Goal: Task Accomplishment & Management: Use online tool/utility

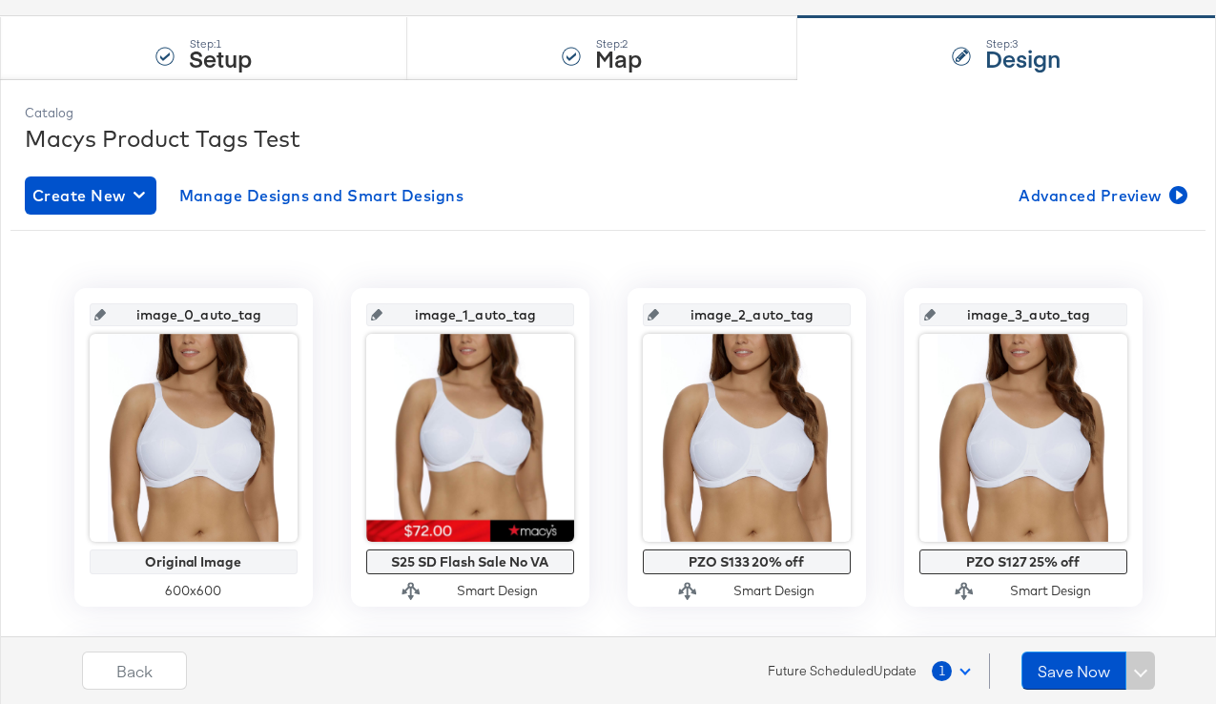
scroll to position [271, 0]
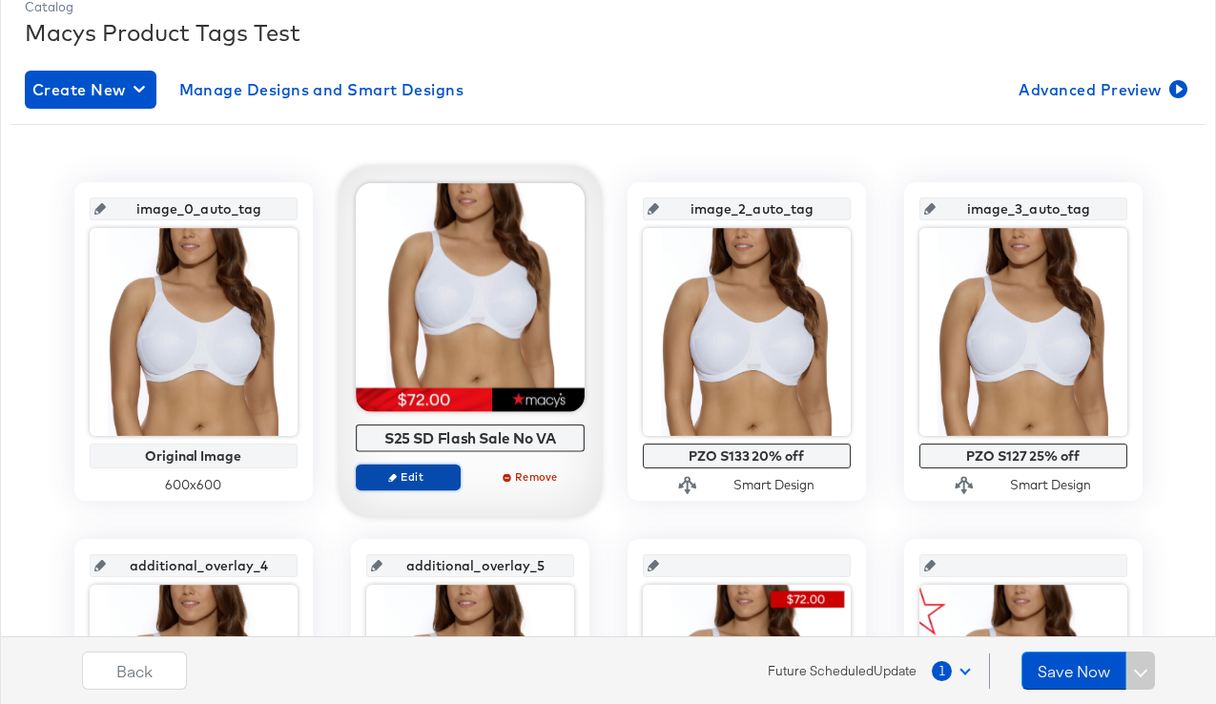
click at [418, 480] on span "Edit" at bounding box center [407, 476] width 88 height 14
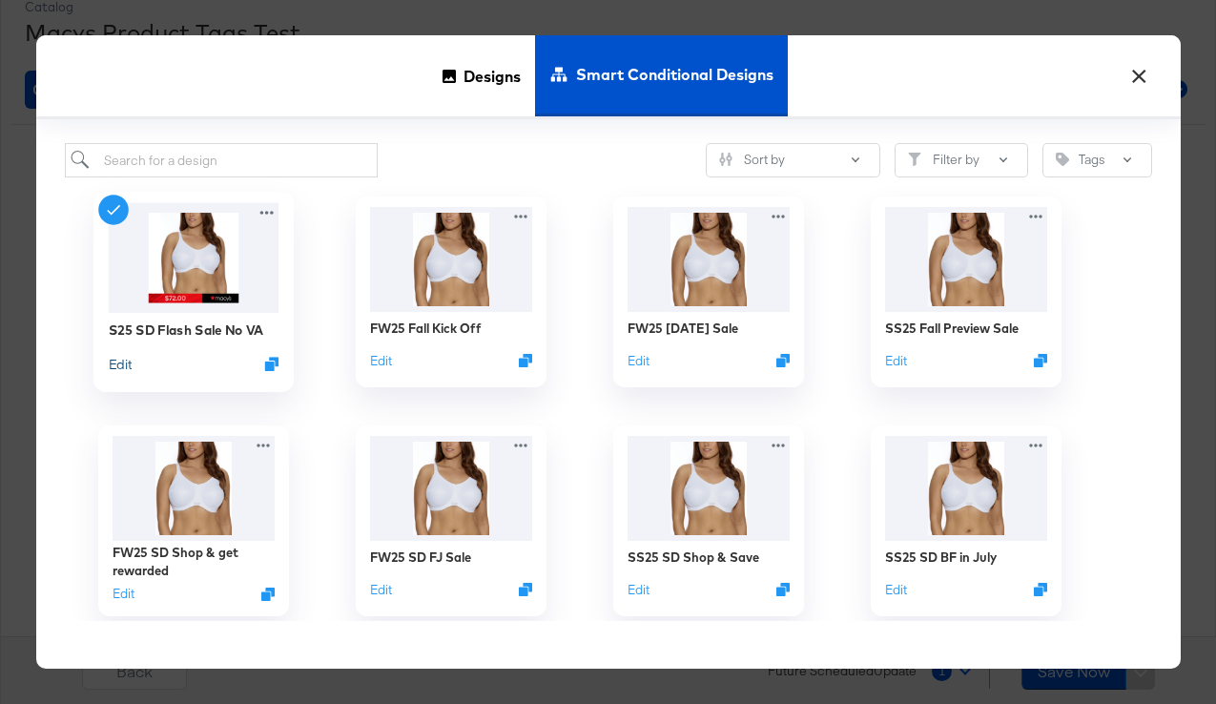
click at [120, 369] on button "Edit" at bounding box center [119, 364] width 23 height 18
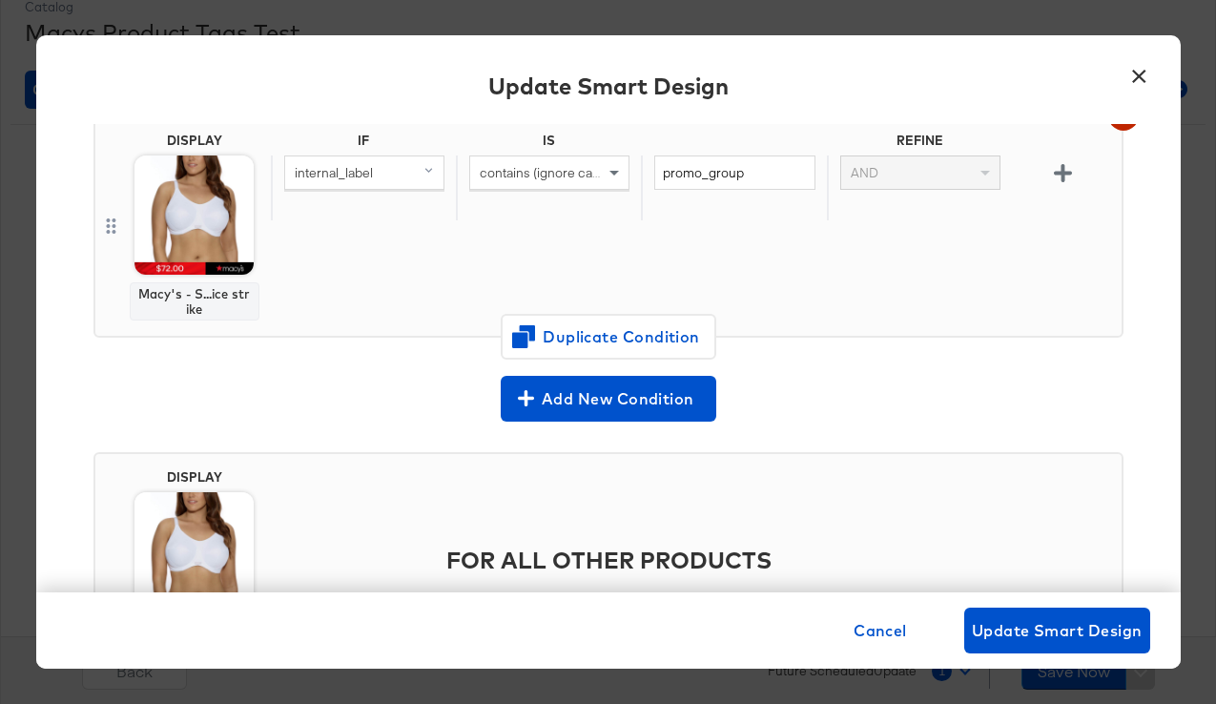
scroll to position [406, 0]
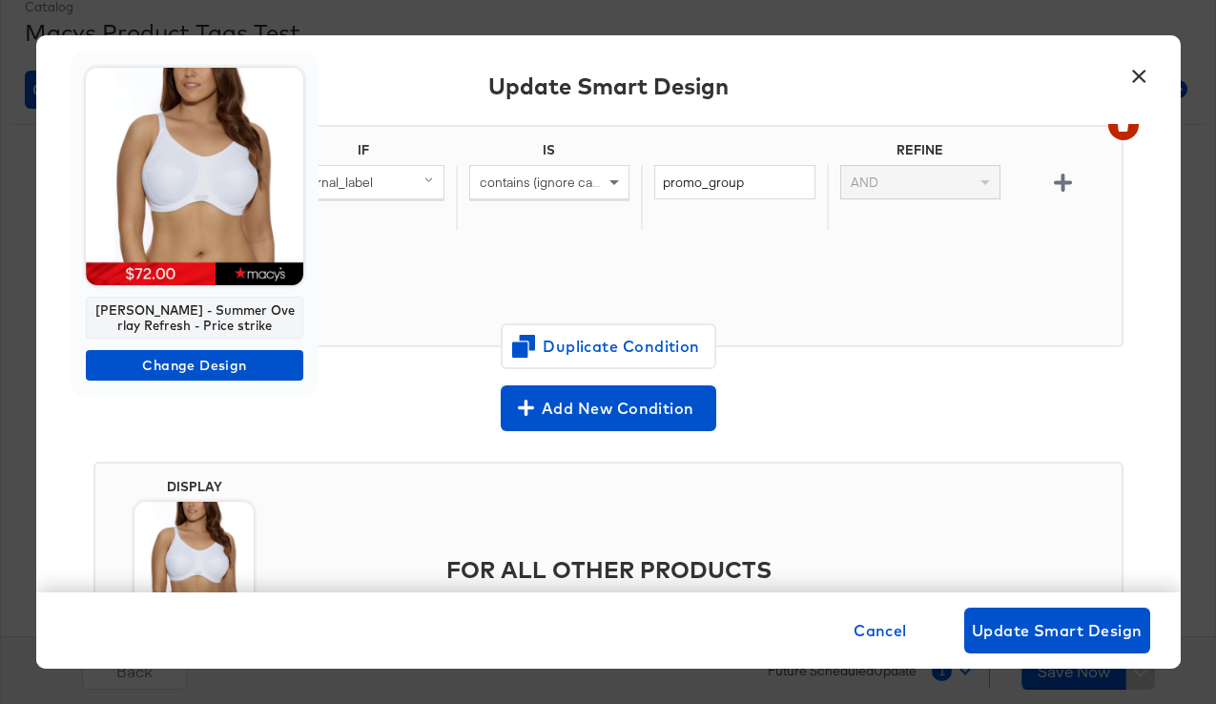
click at [203, 247] on img at bounding box center [194, 176] width 217 height 217
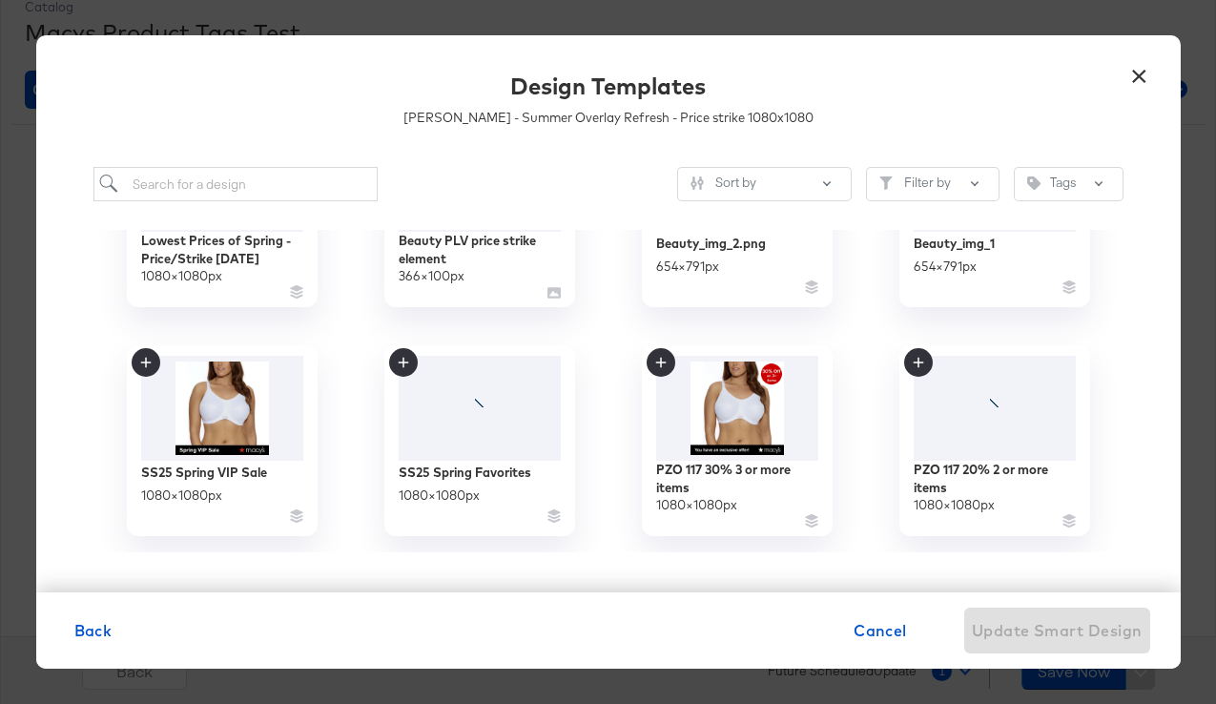
scroll to position [2205, 0]
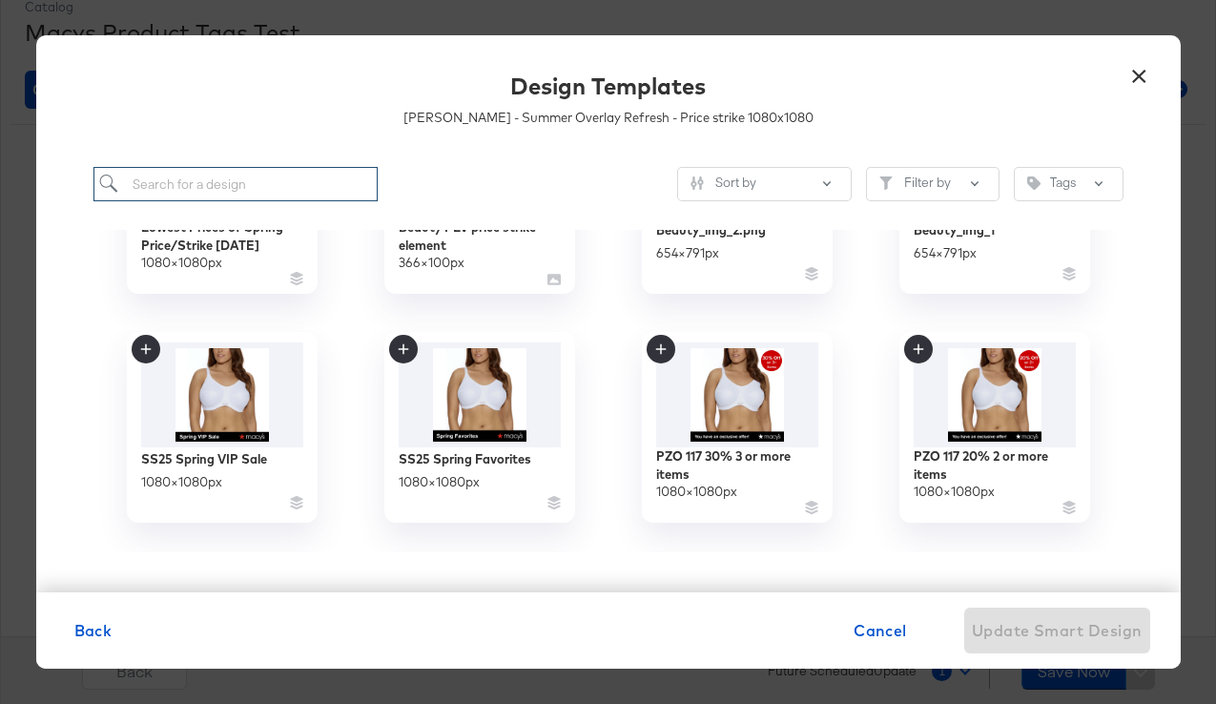
click at [219, 178] on input "search" at bounding box center [235, 184] width 285 height 35
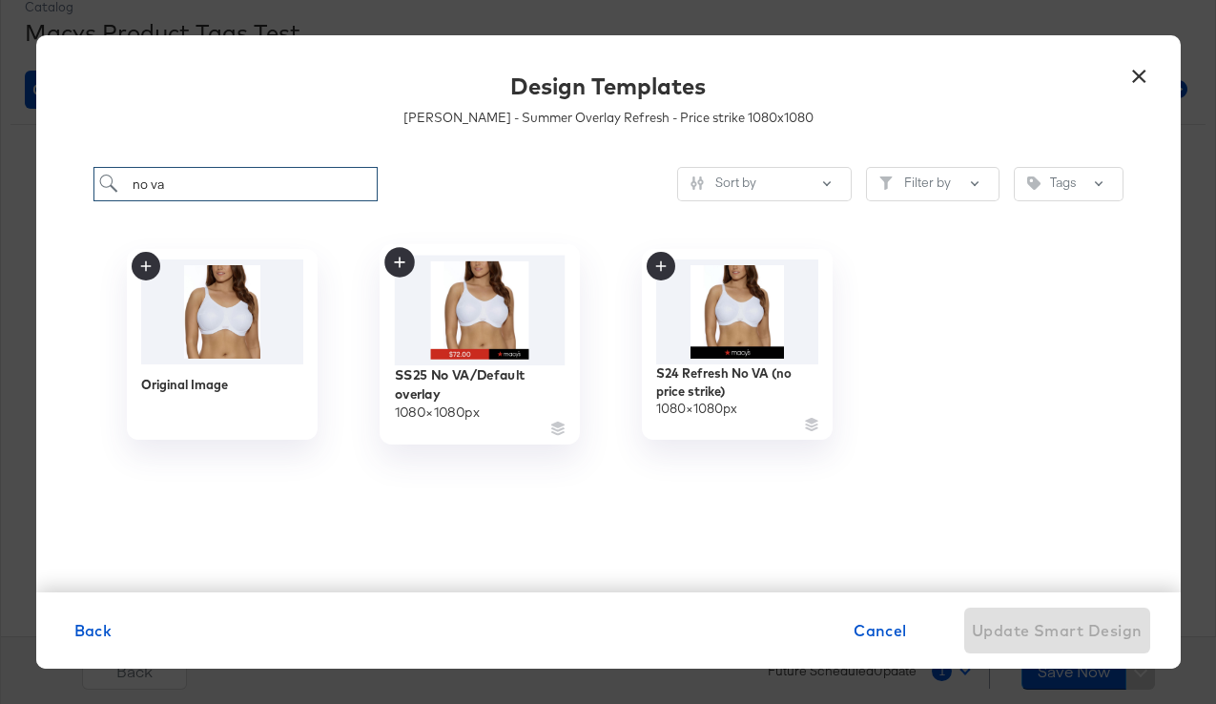
type input "no va"
click at [480, 345] on img at bounding box center [479, 311] width 171 height 110
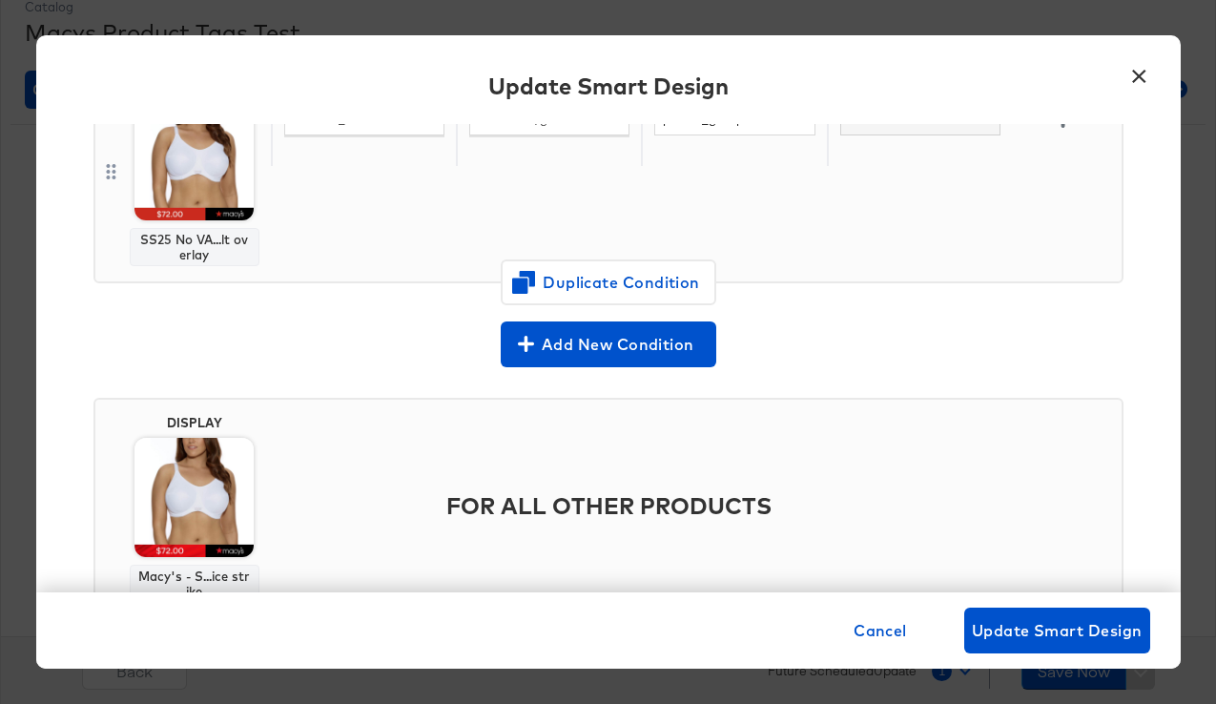
scroll to position [487, 0]
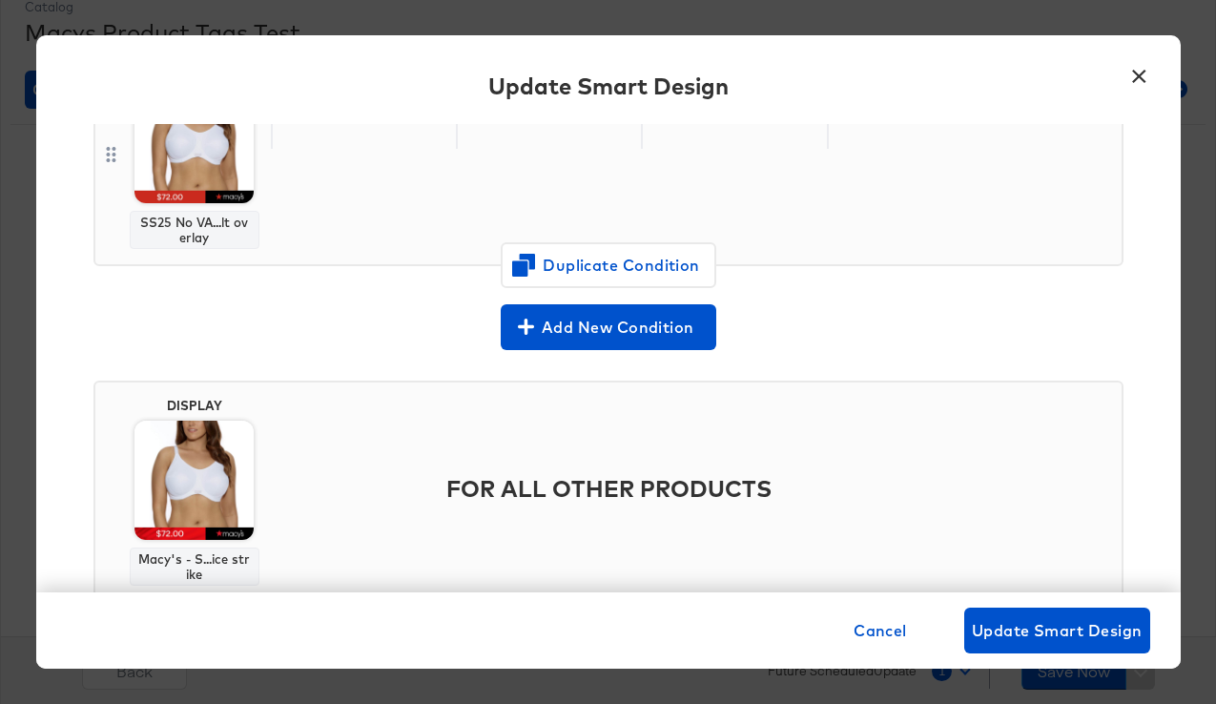
click at [190, 481] on img at bounding box center [193, 479] width 119 height 119
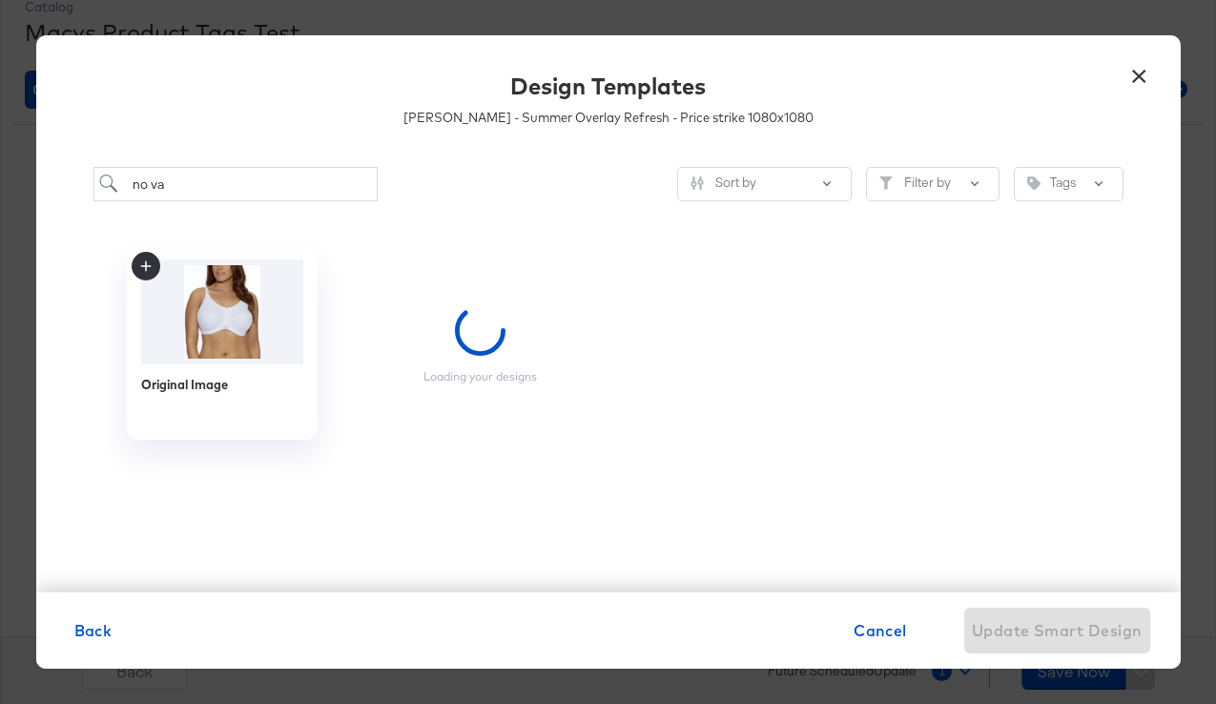
scroll to position [0, 0]
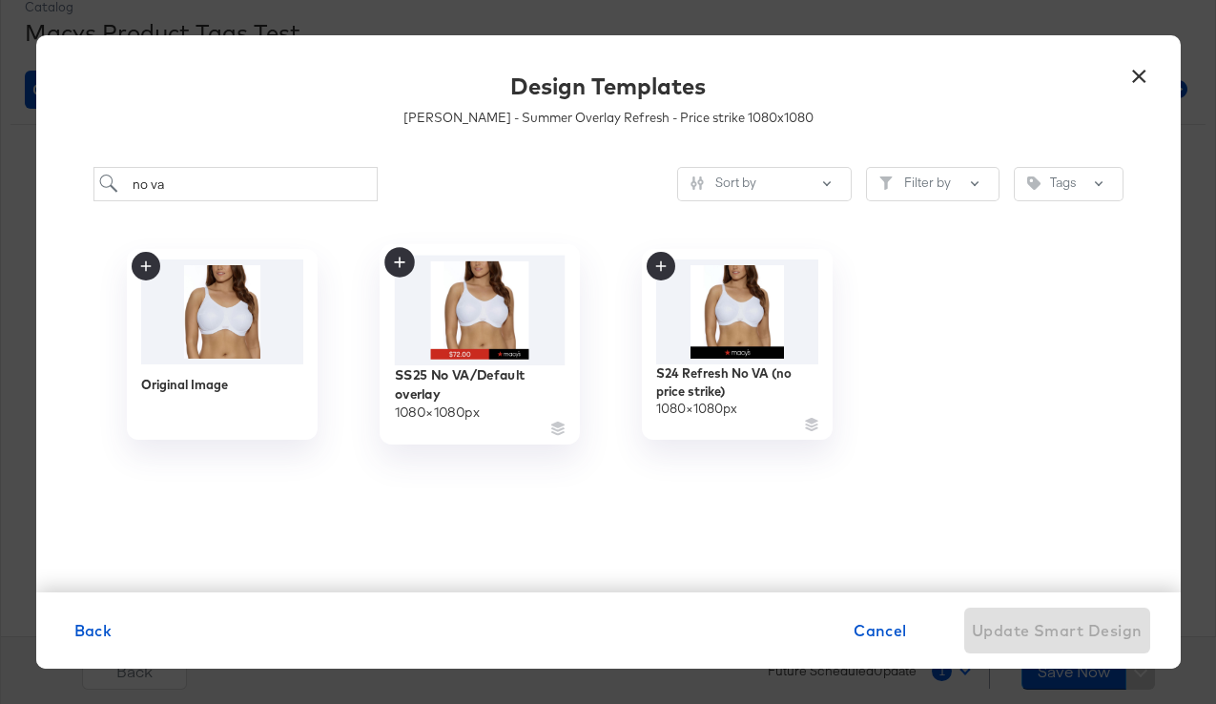
click at [443, 333] on img at bounding box center [479, 311] width 171 height 110
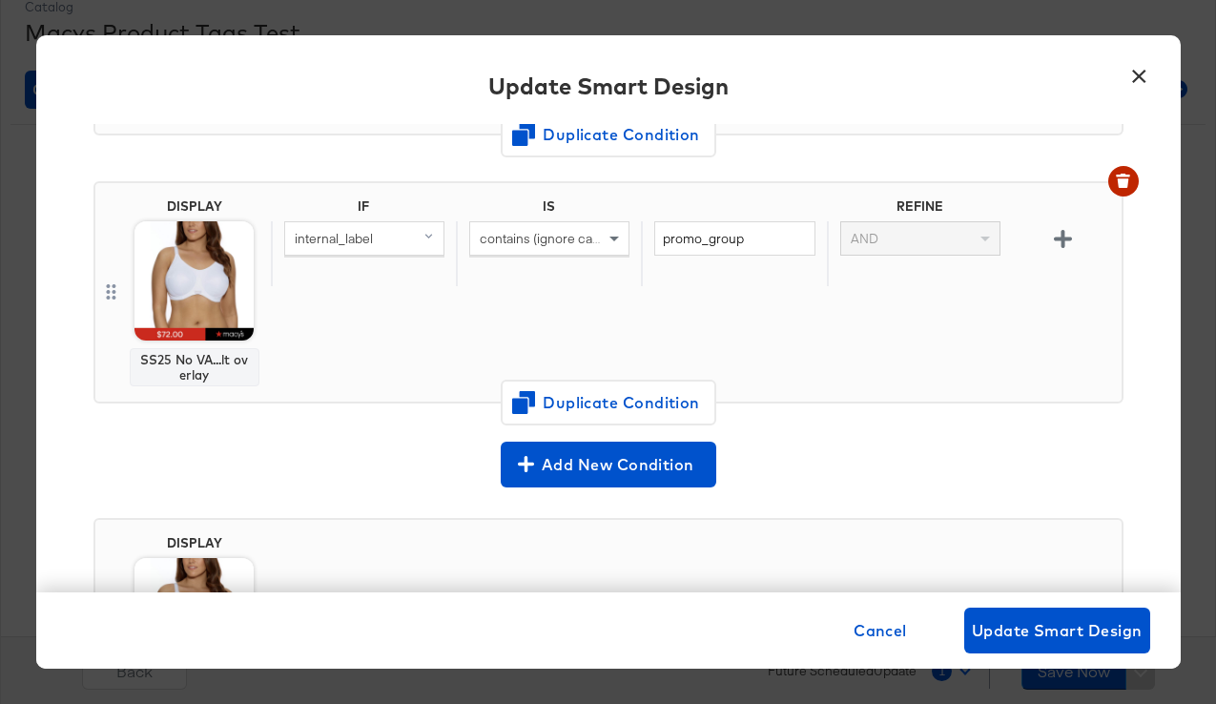
scroll to position [328, 0]
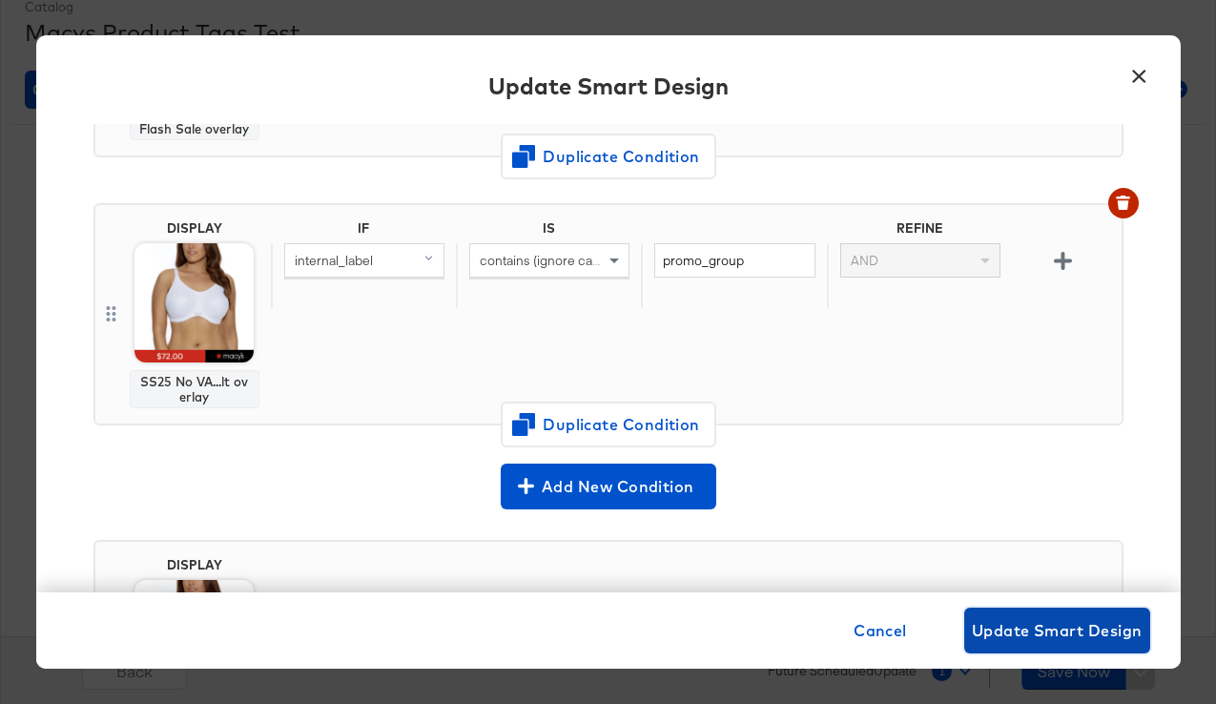
click at [1022, 617] on span "Update Smart Design" at bounding box center [1056, 630] width 171 height 27
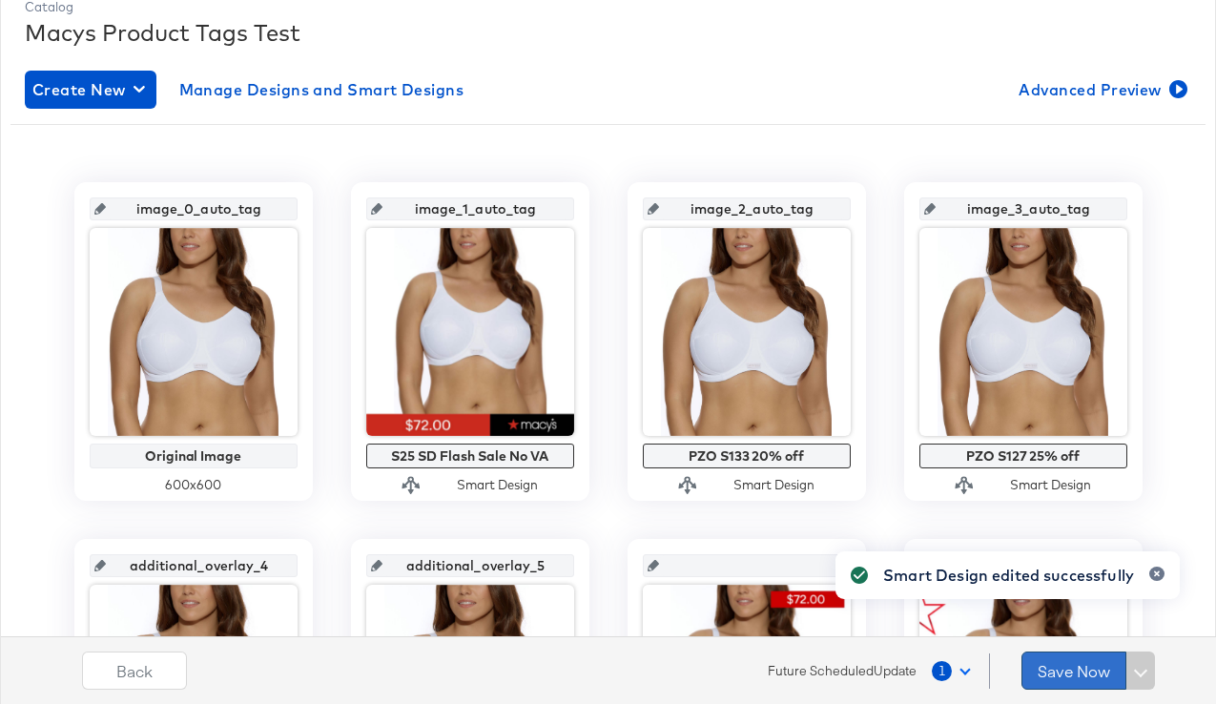
click at [1061, 660] on button "Save Now" at bounding box center [1073, 670] width 105 height 38
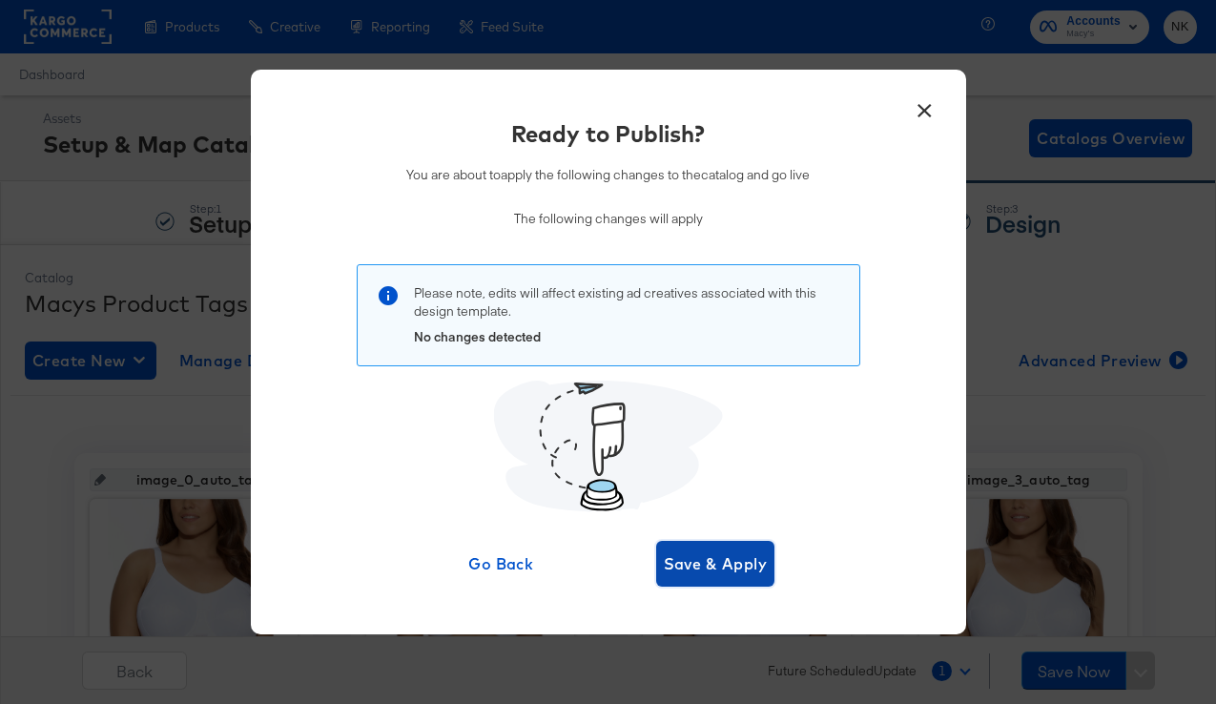
click at [742, 567] on span "Save & Apply" at bounding box center [716, 563] width 104 height 27
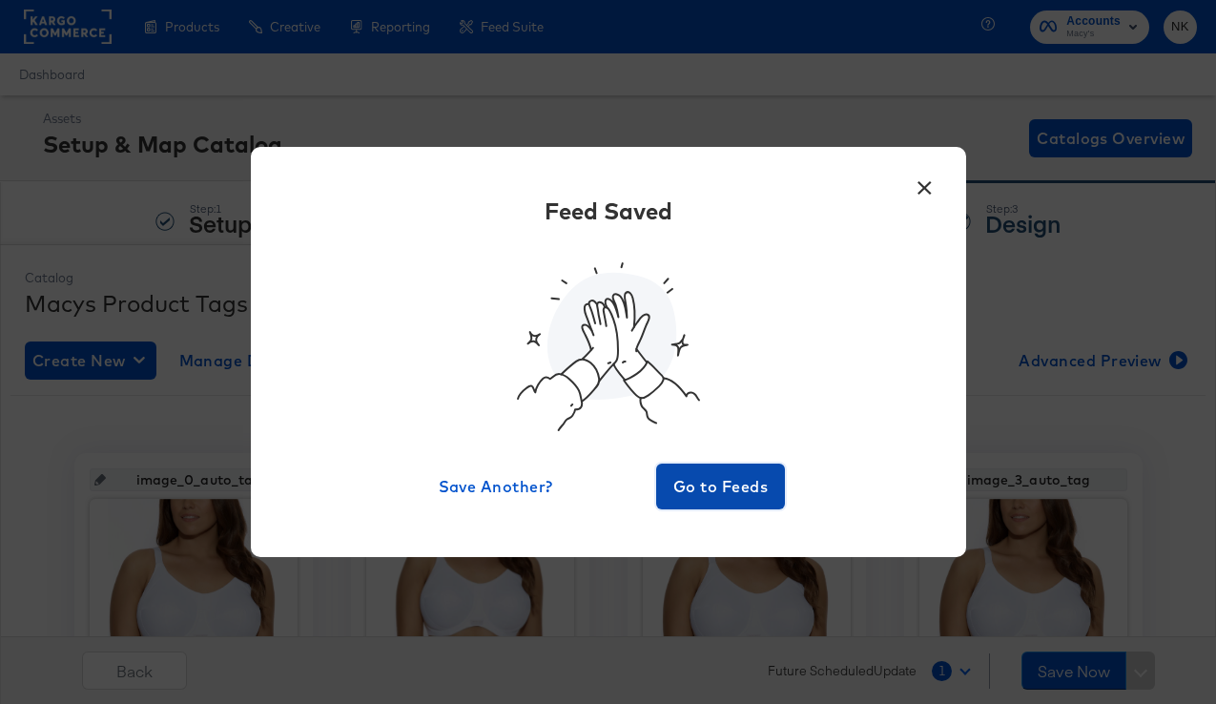
click at [705, 479] on span "Go to Feeds" at bounding box center [721, 486] width 114 height 27
